Goal: Task Accomplishment & Management: Complete application form

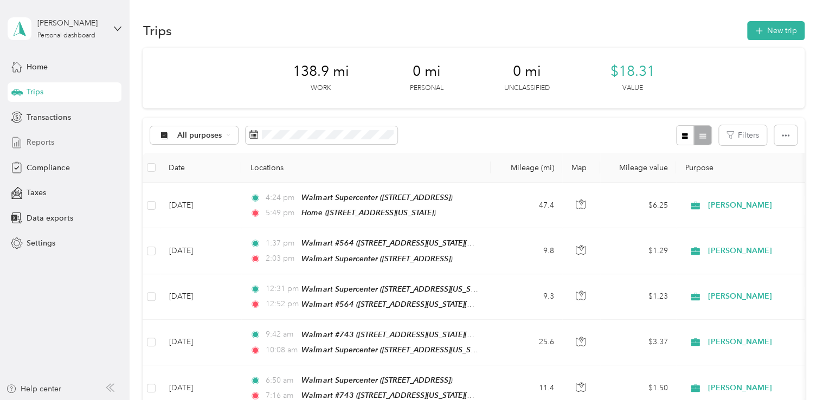
click at [41, 143] on span "Reports" at bounding box center [41, 142] width 28 height 11
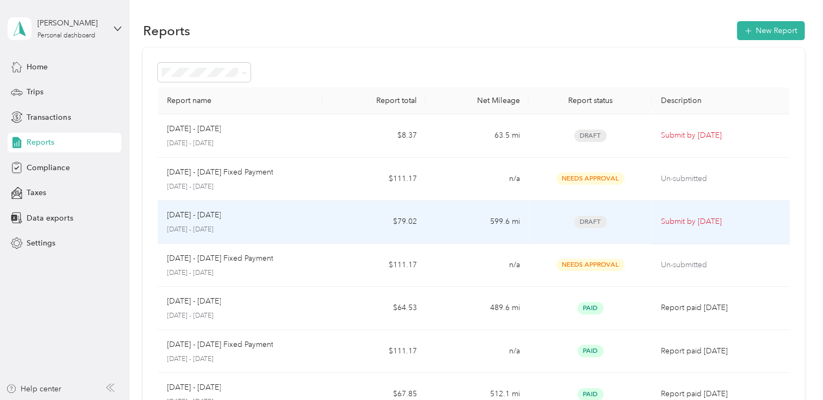
click at [678, 221] on p "Submit by [DATE]" at bounding box center [721, 222] width 120 height 12
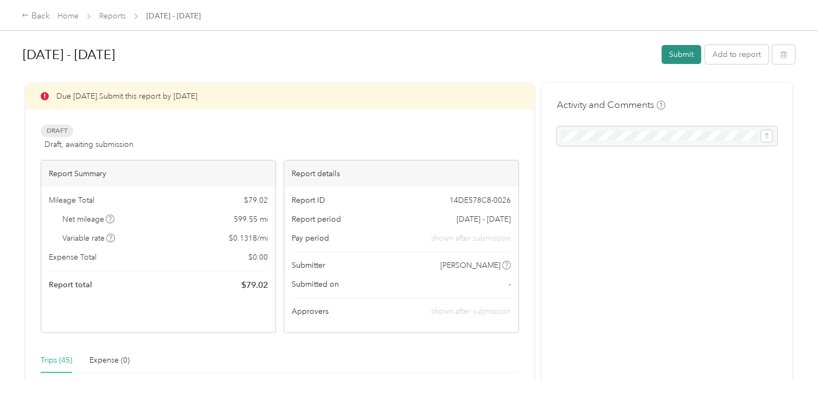
click at [680, 51] on button "Submit" at bounding box center [682, 54] width 40 height 19
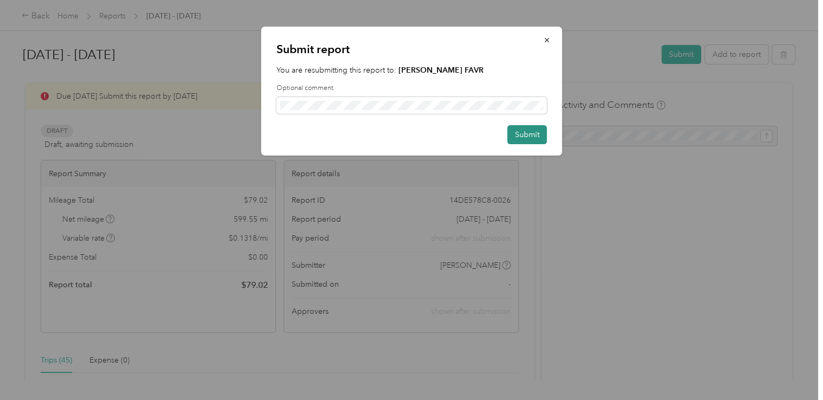
click at [526, 131] on button "Submit" at bounding box center [528, 134] width 40 height 19
